Goal: Task Accomplishment & Management: Use online tool/utility

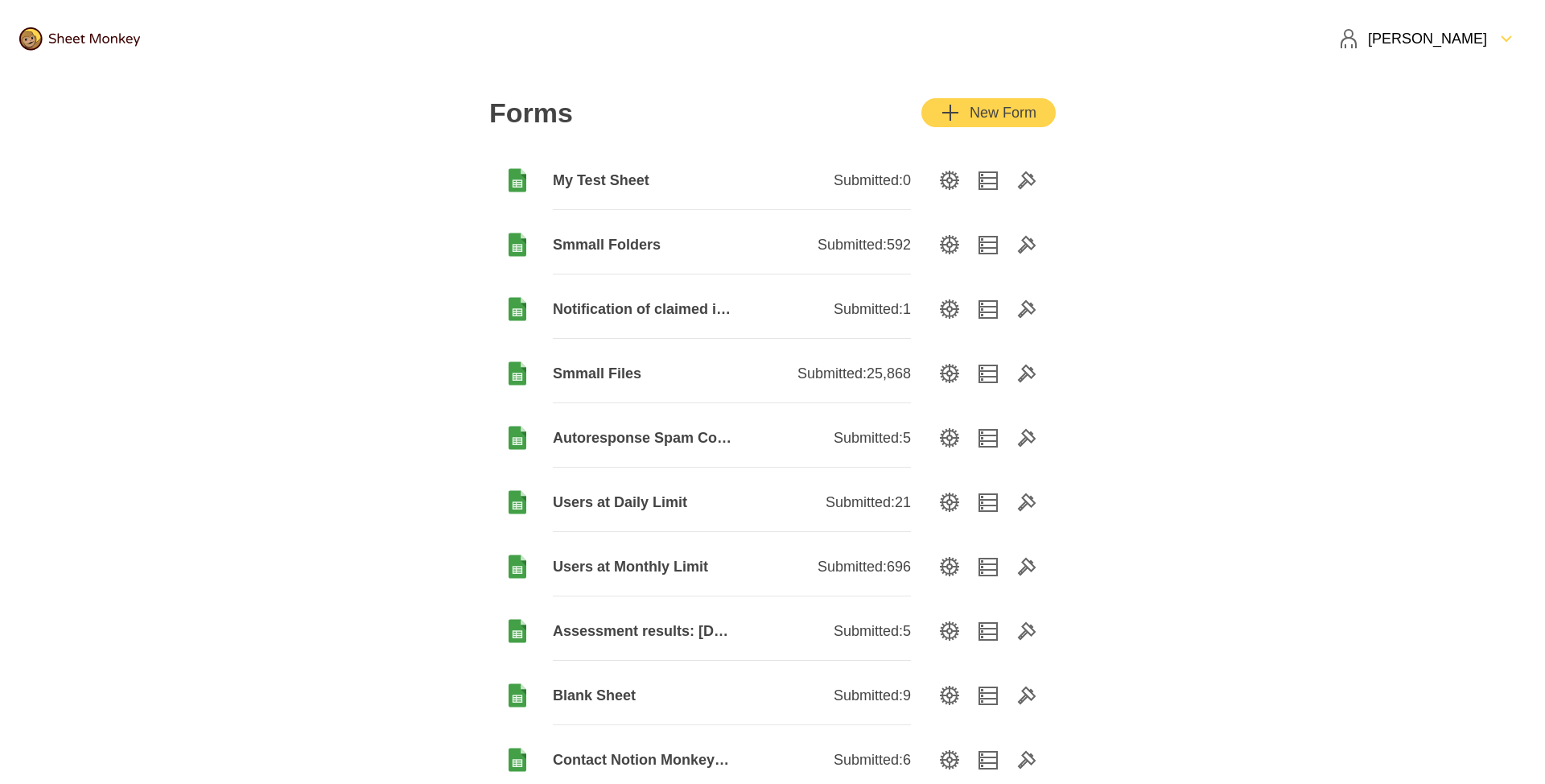
click at [1481, 30] on div "[PERSON_NAME]" at bounding box center [1413, 39] width 148 height 20
click at [1426, 144] on div "Log Out" at bounding box center [1445, 146] width 160 height 35
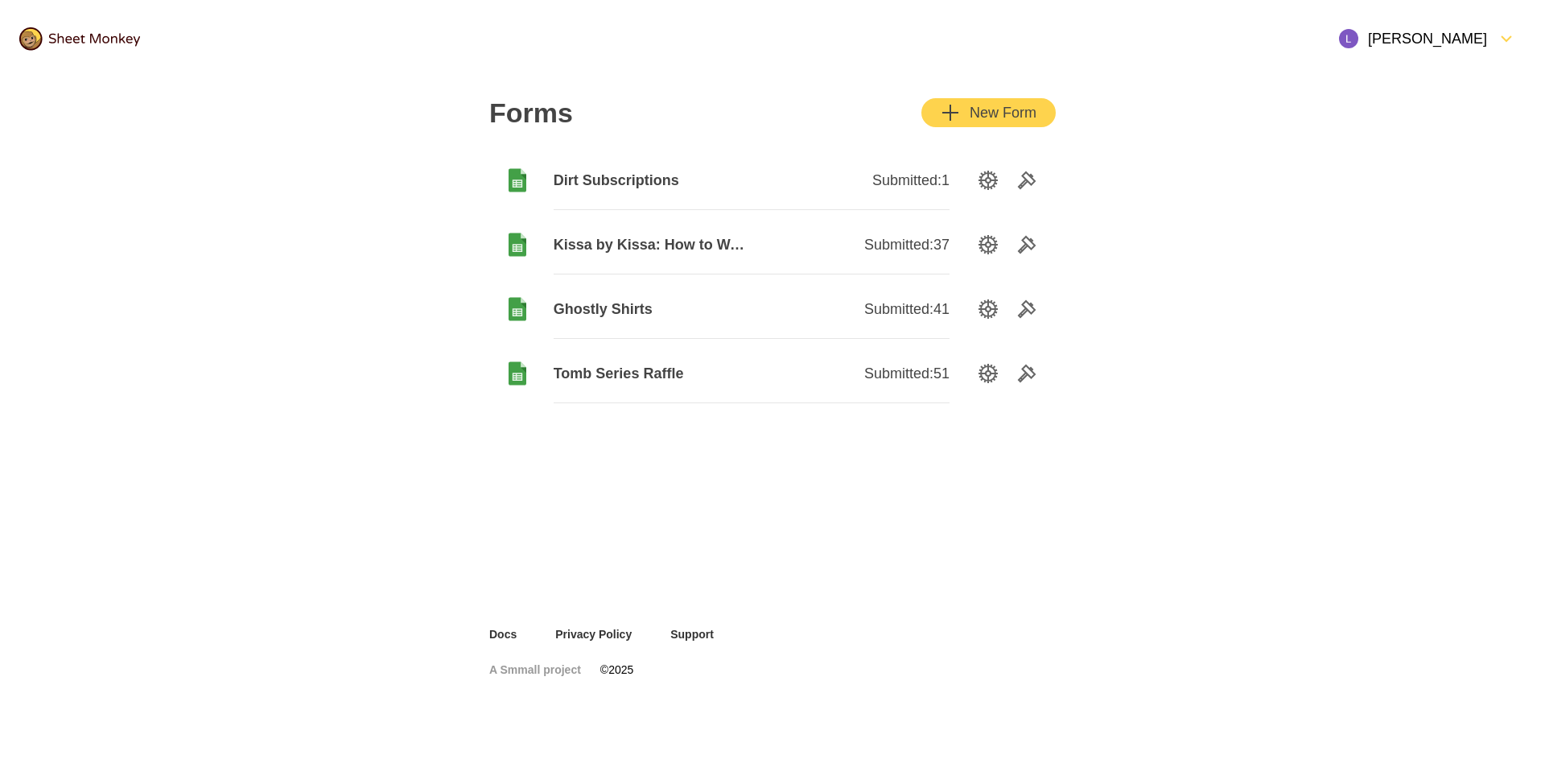
click at [1136, 30] on header "[PERSON_NAME]" at bounding box center [772, 38] width 1545 height 77
click at [1004, 105] on div "New Form" at bounding box center [989, 113] width 96 height 20
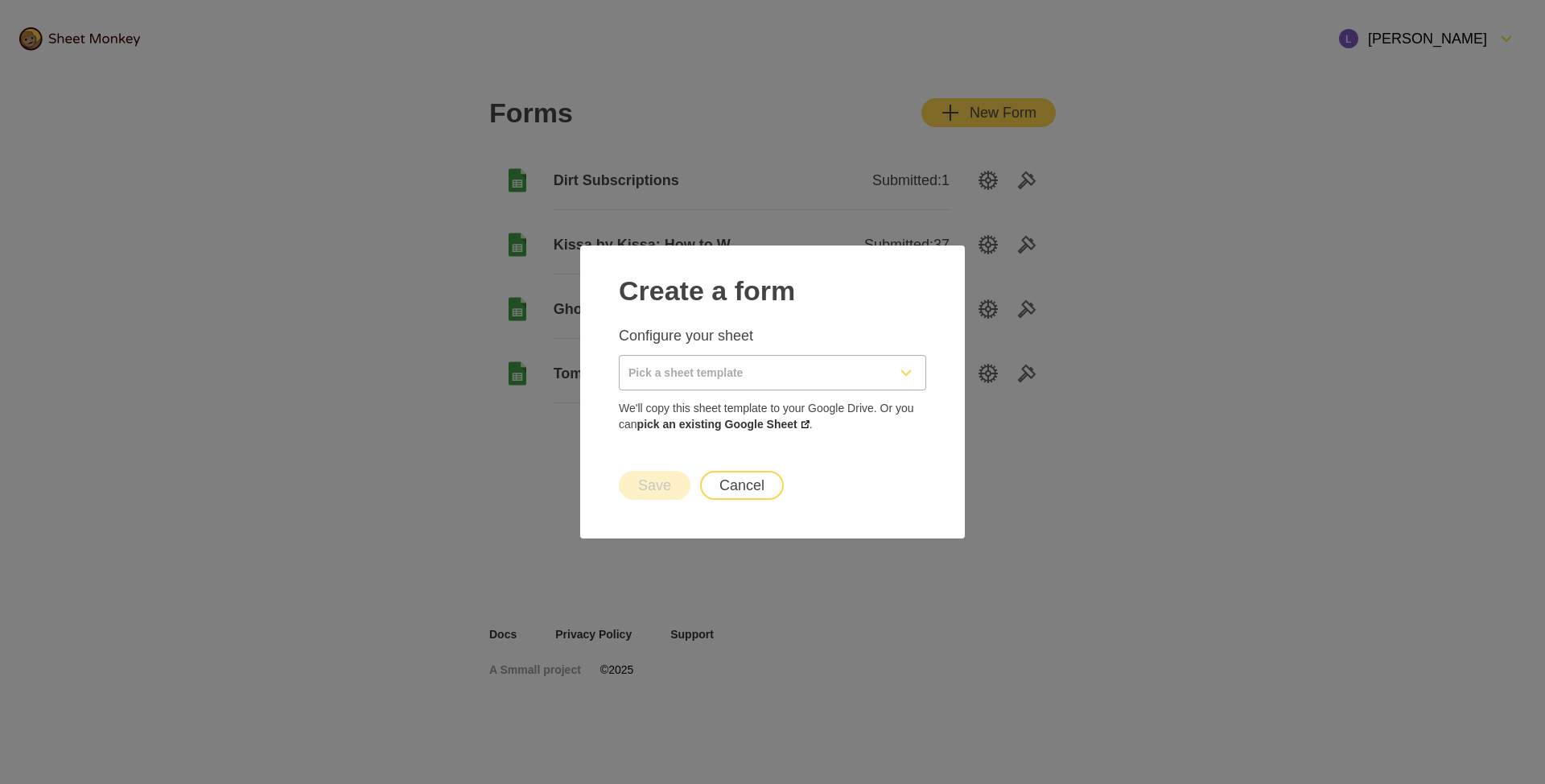
click at [670, 371] on input "Pick a sheet template" at bounding box center [753, 372] width 268 height 33
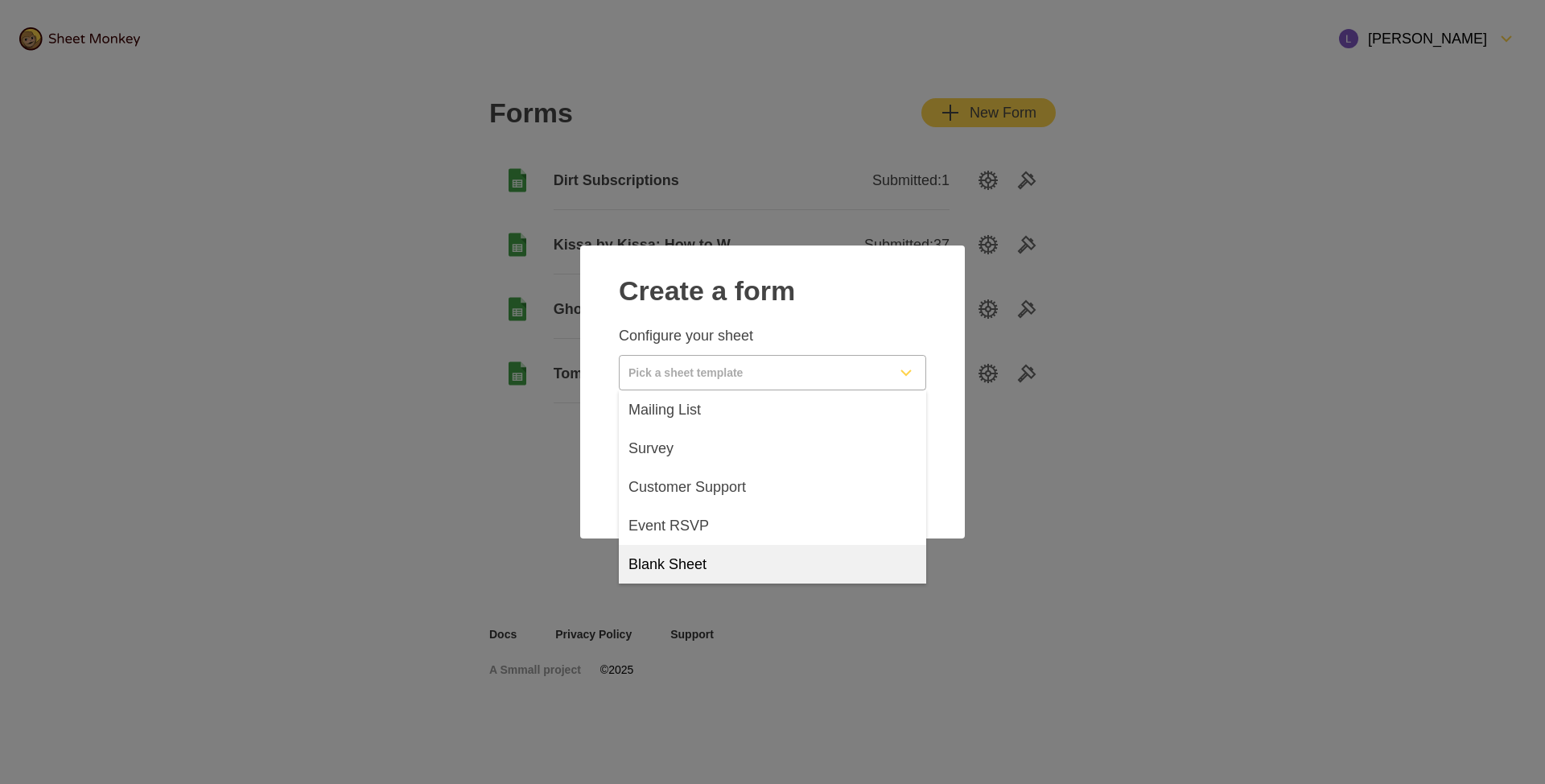
click at [713, 568] on div "Blank Sheet" at bounding box center [772, 564] width 308 height 38
type input "Blank Sheet"
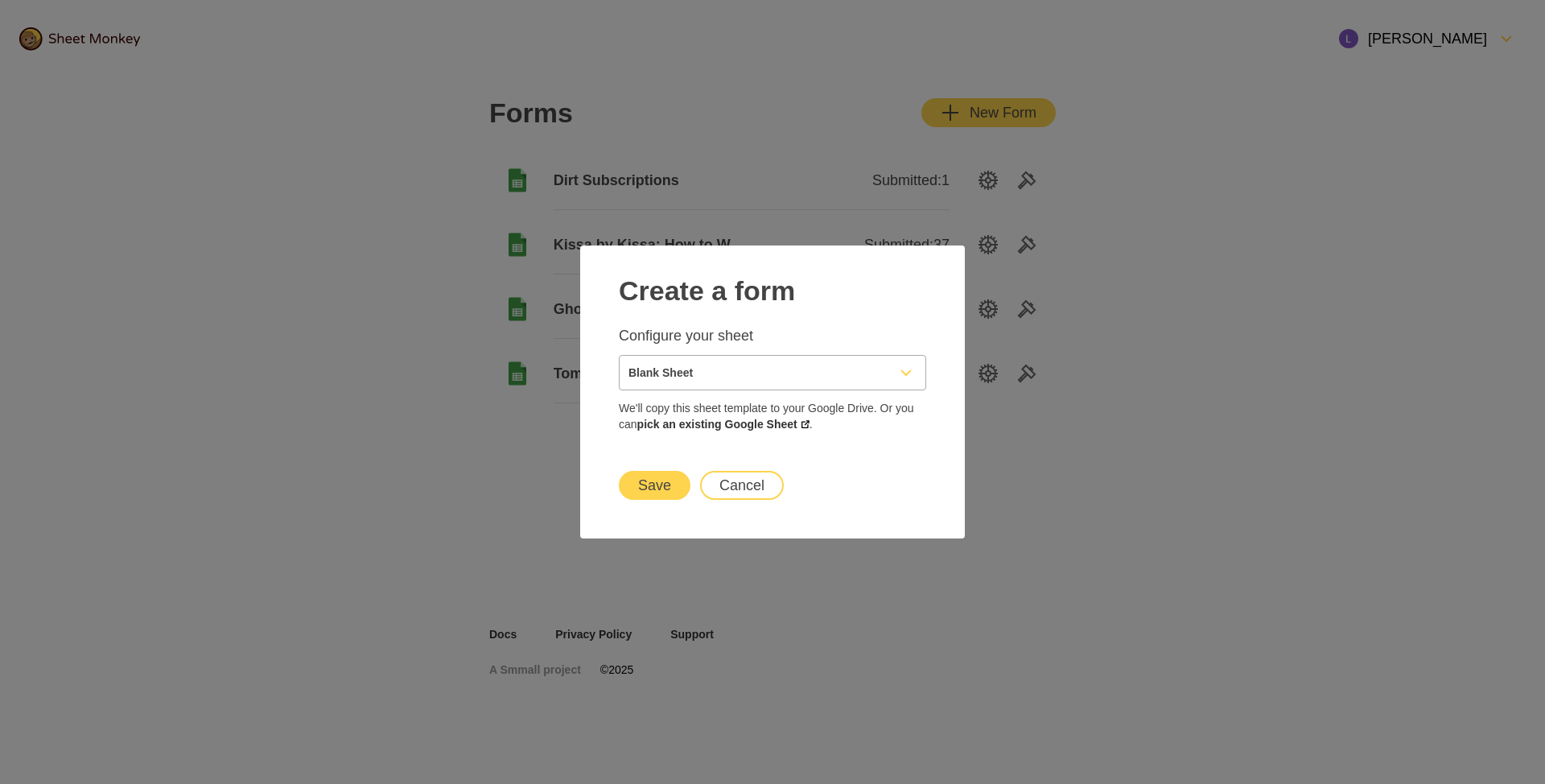
click at [672, 482] on button "Save" at bounding box center [654, 485] width 72 height 29
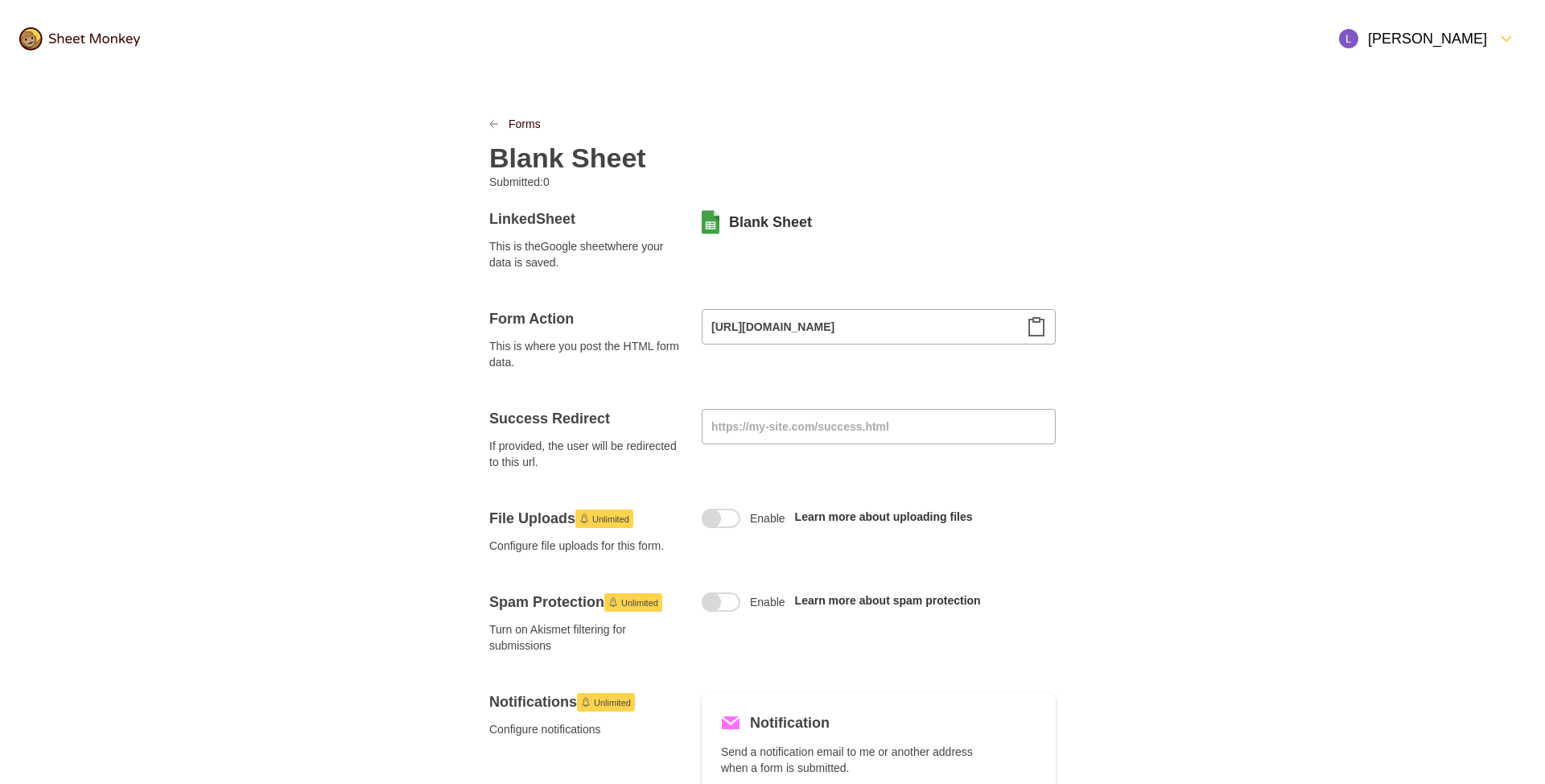
click at [605, 173] on p "Submitted: 0" at bounding box center [624, 181] width 271 height 16
click at [605, 150] on h2 "Blank Sheet" at bounding box center [568, 158] width 157 height 32
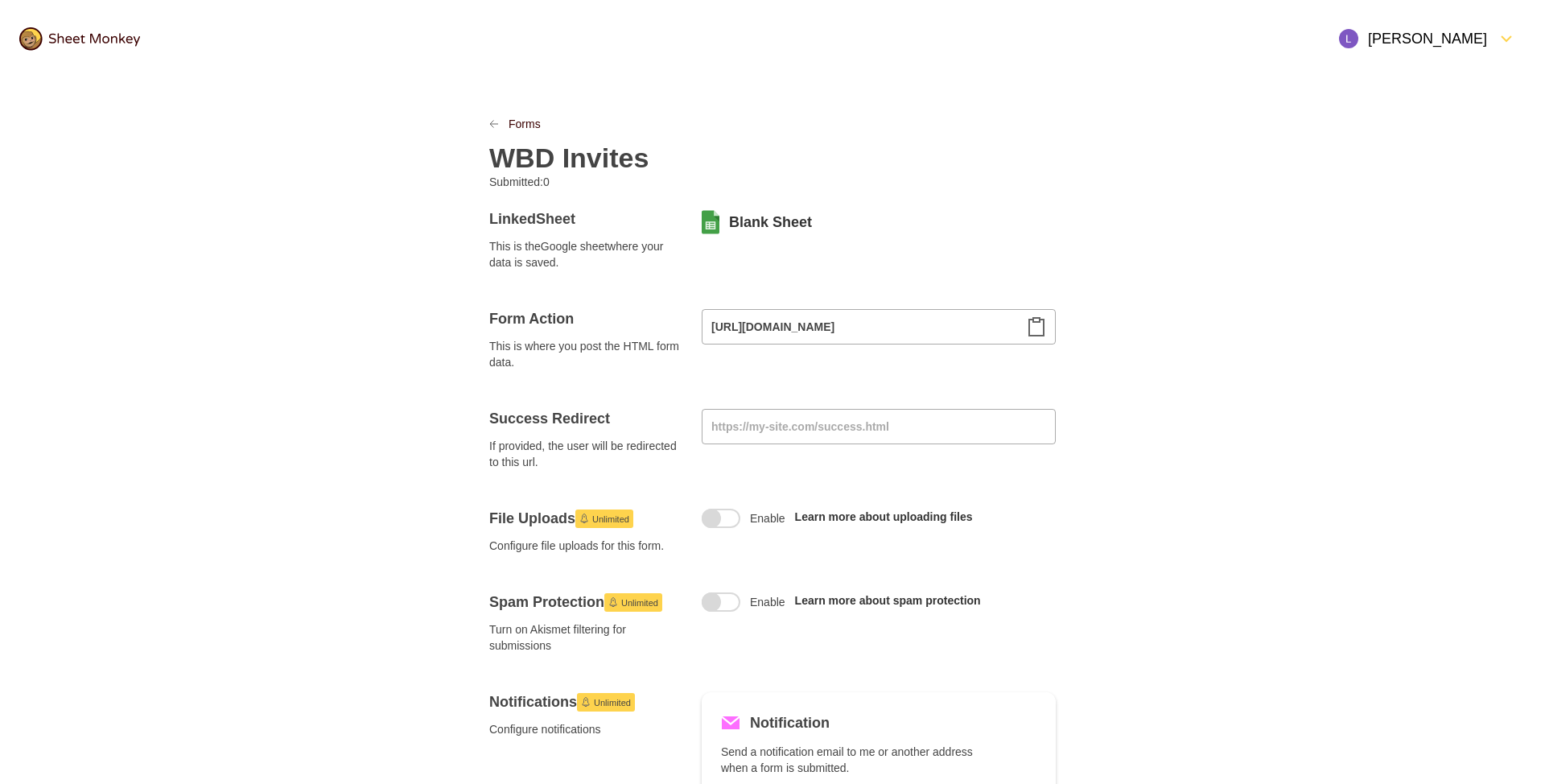
click at [992, 243] on div "Linked Sheet This is the Google sheet where your data is saved. Blank Sheet" at bounding box center [772, 239] width 567 height 61
click at [786, 217] on link "Blank Sheet" at bounding box center [771, 222] width 83 height 20
click at [1033, 325] on icon "Clipboard" at bounding box center [1037, 327] width 20 height 20
